Goal: Task Accomplishment & Management: Complete application form

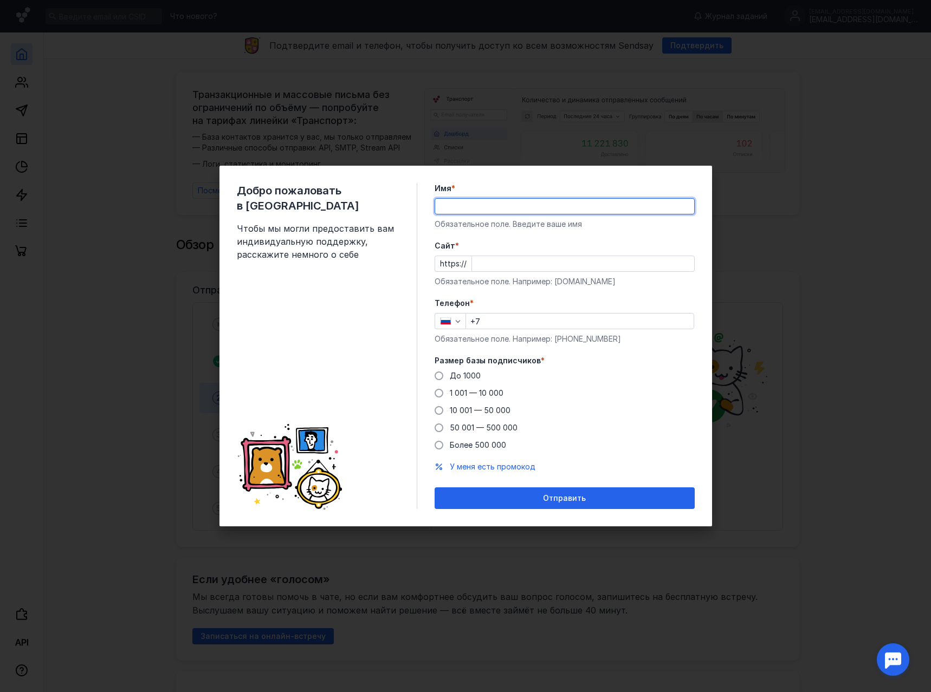
type input "[PERSON_NAME]"
type input "[PHONE_NUMBER]"
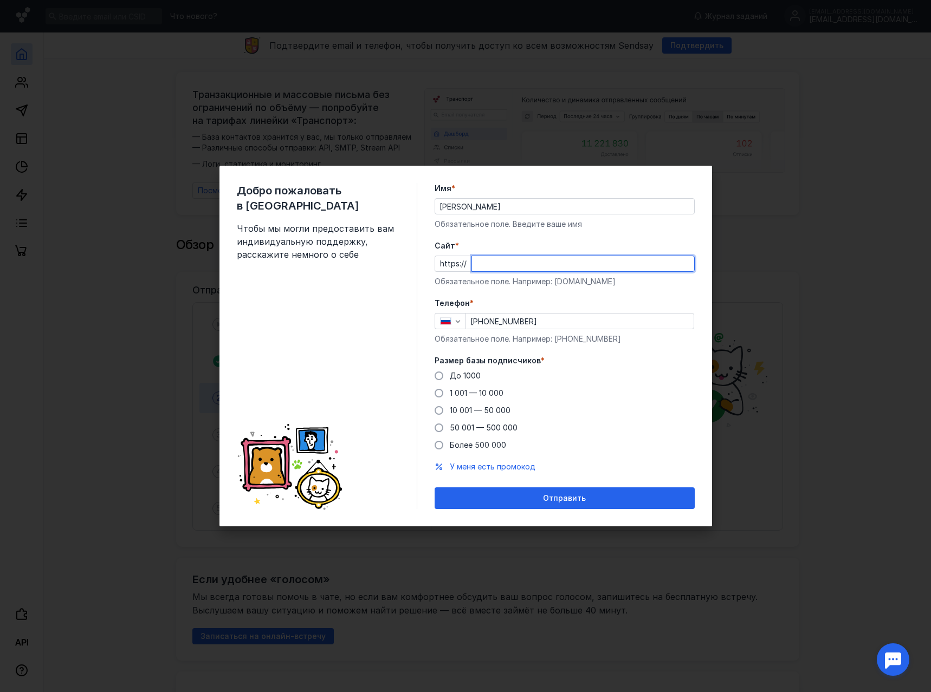
paste input "[DOMAIN_NAME]"
type input "[DOMAIN_NAME]"
click at [461, 375] on span "До 1000" at bounding box center [465, 375] width 31 height 9
click at [0, 0] on input "До 1000" at bounding box center [0, 0] width 0 height 0
click at [574, 495] on span "Отправить" at bounding box center [564, 498] width 43 height 9
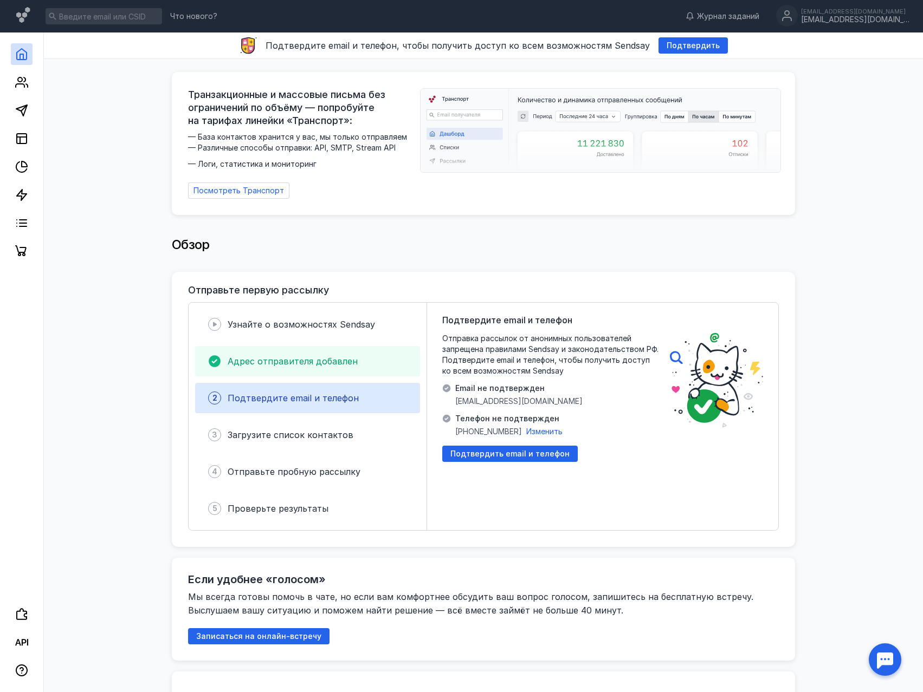
click at [343, 356] on span "Адрес отправителя добавлен" at bounding box center [293, 361] width 130 height 11
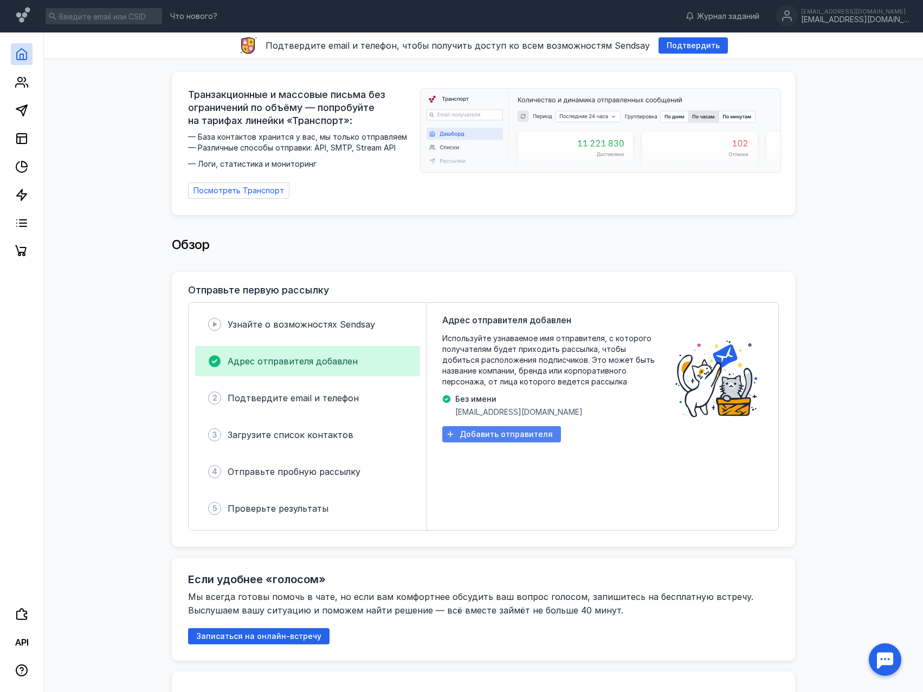
click at [501, 430] on span "Добавить отправителя" at bounding box center [505, 434] width 93 height 9
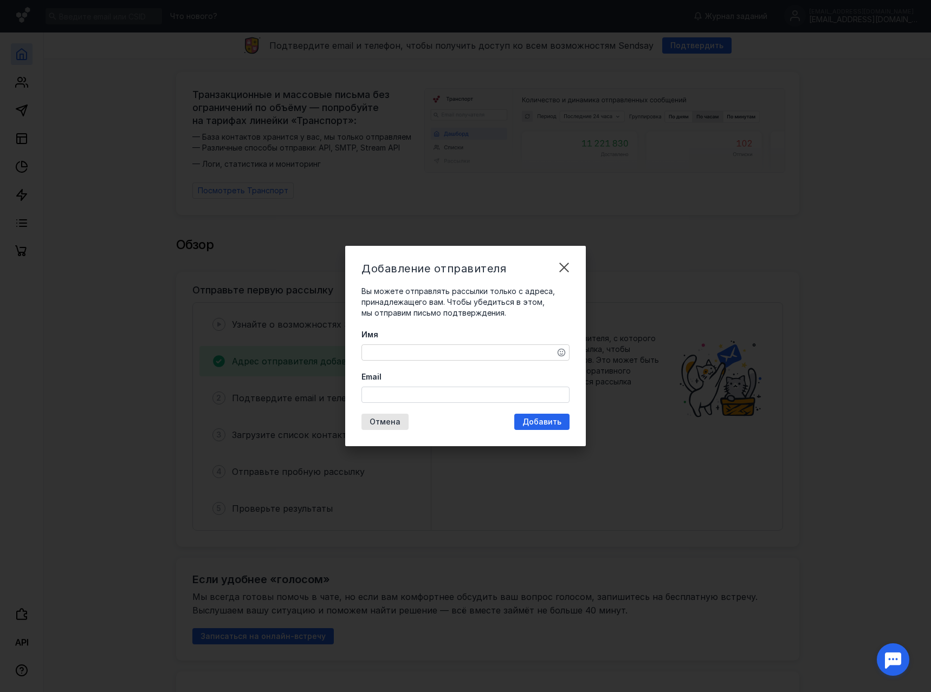
click at [448, 399] on input "Email" at bounding box center [465, 394] width 207 height 15
paste input "[DOMAIN_NAME]"
type input "[EMAIL_ADDRESS][DOMAIN_NAME]"
click at [409, 356] on textarea "Имя" at bounding box center [465, 352] width 207 height 15
paste textarea "[DOMAIN_NAME]"
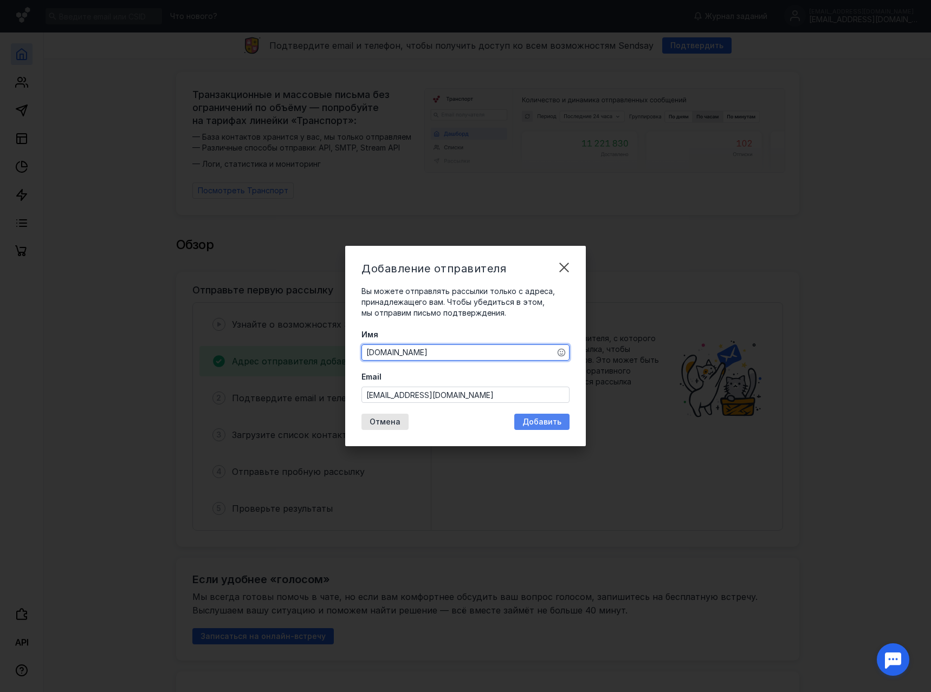
type textarea "[DOMAIN_NAME]"
click at [543, 428] on div "Добавить" at bounding box center [541, 422] width 55 height 16
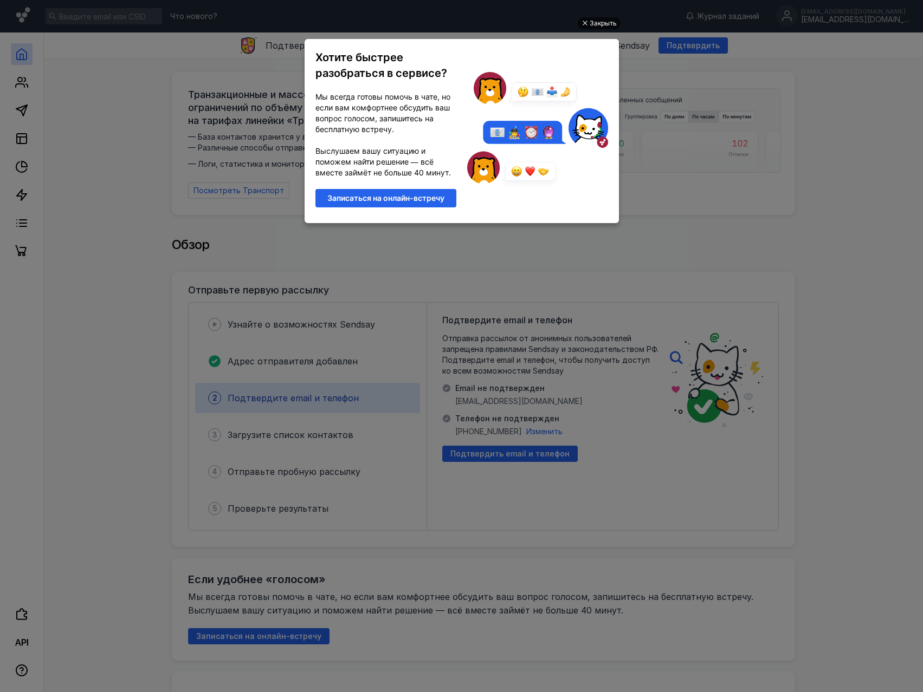
click at [601, 22] on div "Закрыть" at bounding box center [602, 23] width 27 height 12
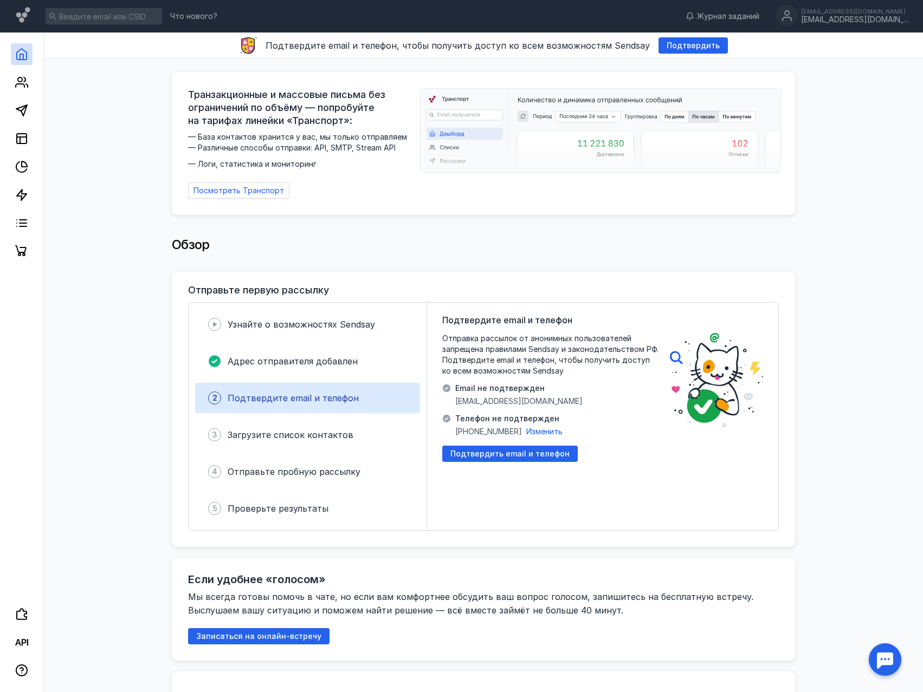
click at [536, 526] on div "Отправьте первую рассылку Узнайте о возможностях Sendsay Адрес отправителя доба…" at bounding box center [483, 409] width 623 height 275
click at [24, 640] on icon at bounding box center [24, 642] width 5 height 7
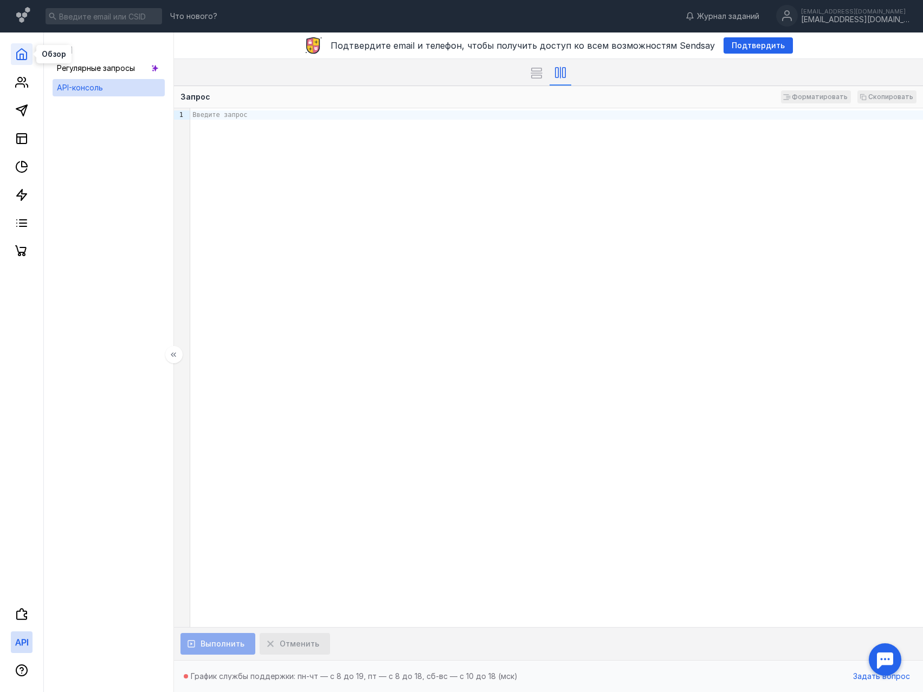
click at [17, 54] on icon at bounding box center [22, 54] width 10 height 11
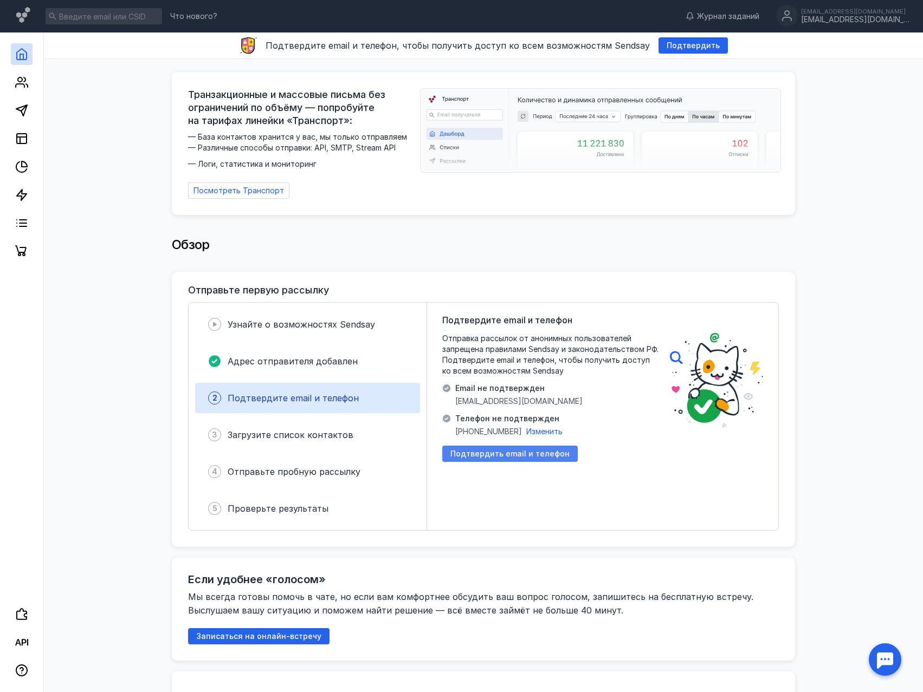
click at [492, 450] on span "Подтвердить email и телефон" at bounding box center [509, 454] width 119 height 9
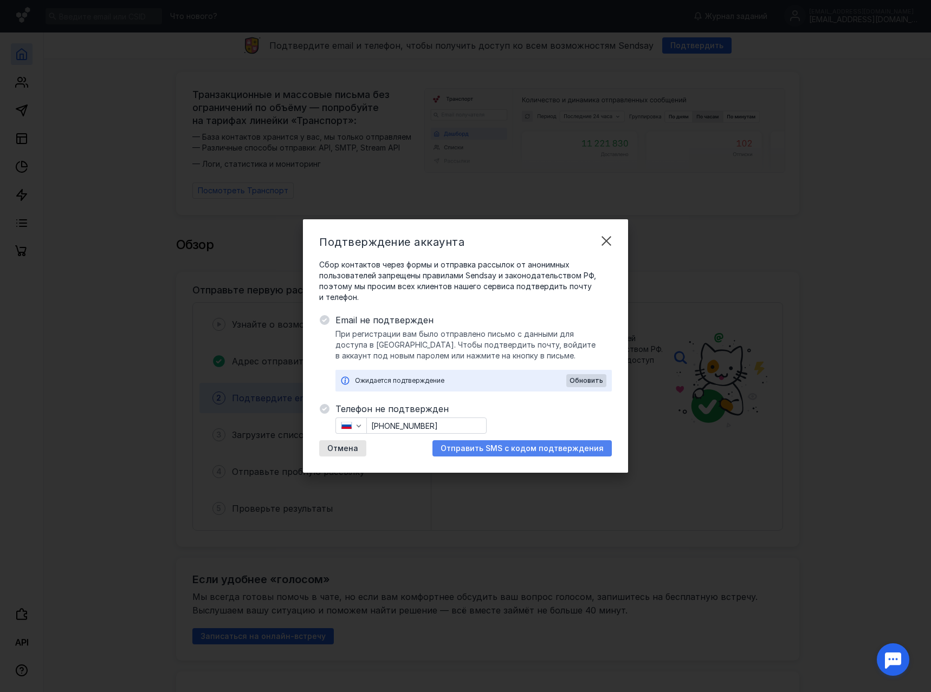
click at [462, 452] on span "Отправить SMS с кодом подтверждения" at bounding box center [521, 448] width 163 height 9
